Goal: Transaction & Acquisition: Purchase product/service

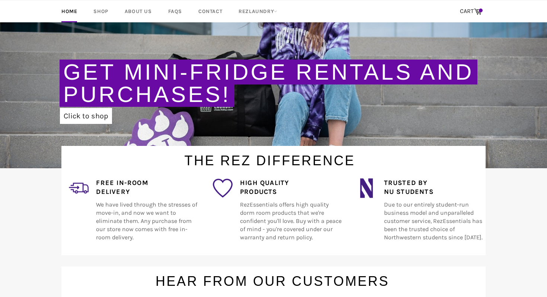
scroll to position [83, 0]
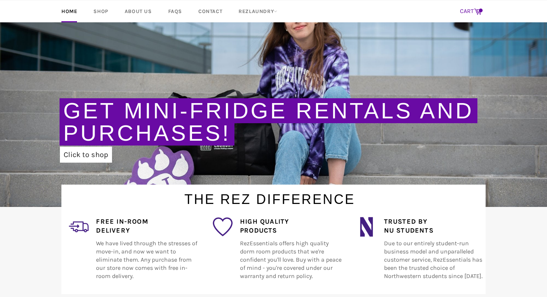
click at [476, 16] on link "CART Cart" at bounding box center [470, 12] width 29 height 16
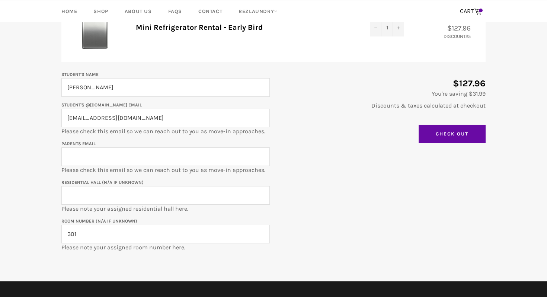
scroll to position [135, 0]
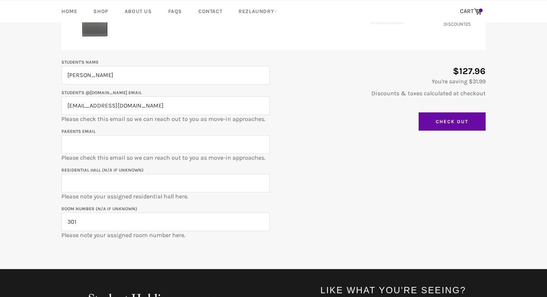
click at [206, 110] on input "[EMAIL_ADDRESS][DOMAIN_NAME]" at bounding box center [165, 105] width 208 height 19
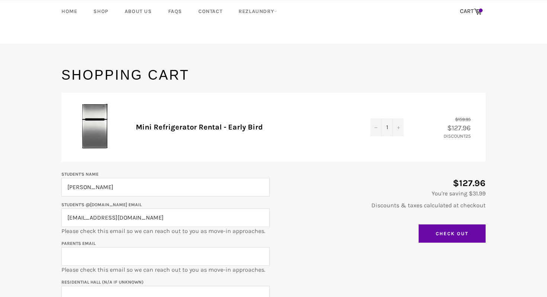
scroll to position [0, 0]
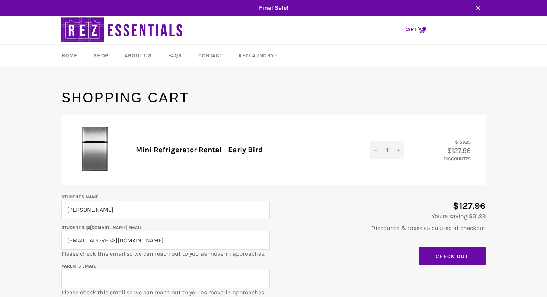
click at [418, 30] on icon at bounding box center [421, 29] width 8 height 8
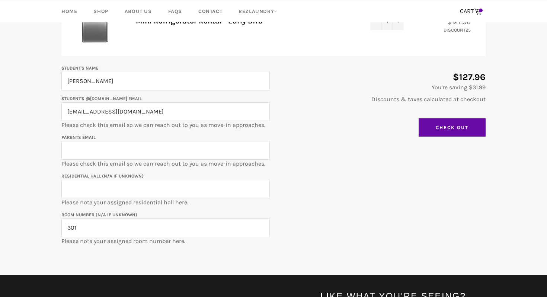
scroll to position [130, 0]
